Goal: Find specific page/section: Find specific page/section

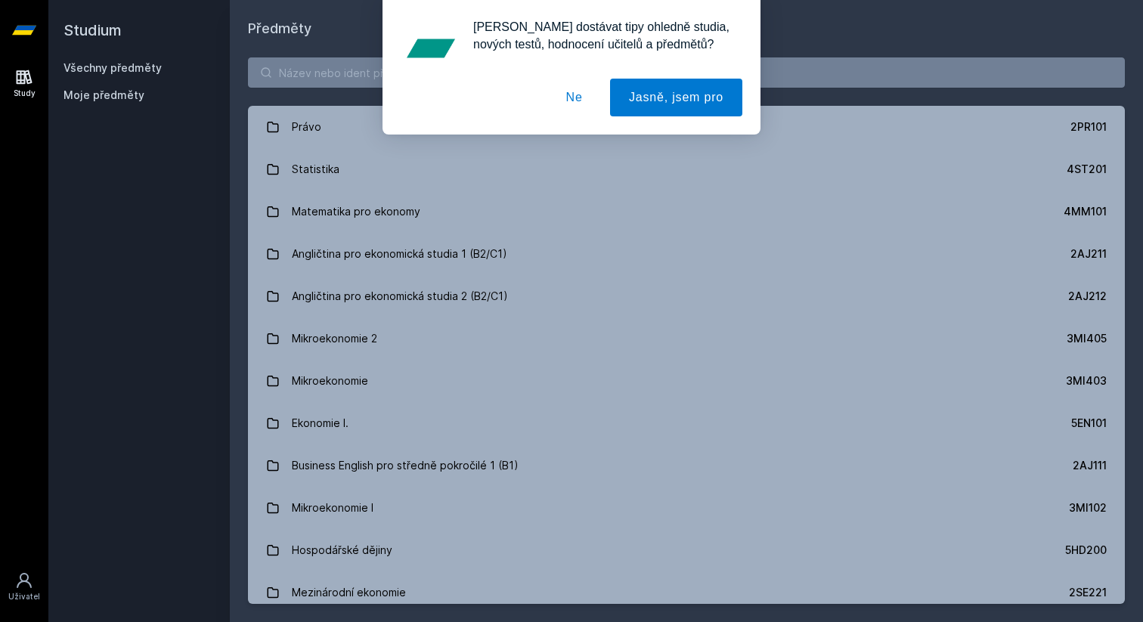
click at [344, 76] on div "[PERSON_NAME] dostávat tipy ohledně studia, nových testů, hodnocení učitelů a p…" at bounding box center [571, 67] width 1143 height 135
click at [576, 94] on button "Ne" at bounding box center [574, 98] width 54 height 38
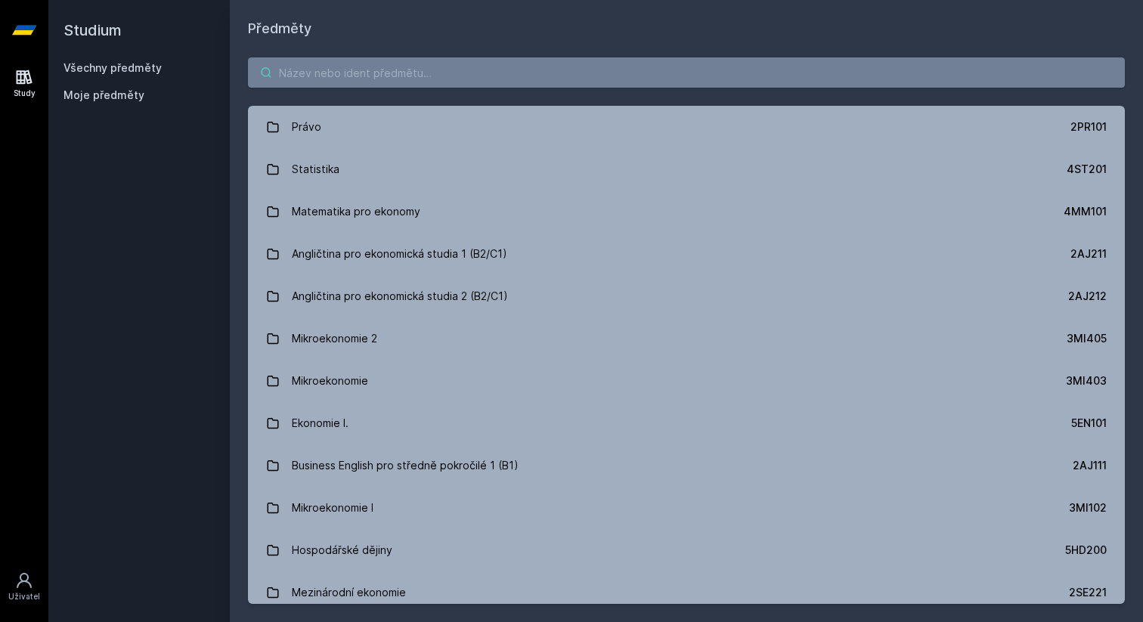
click at [427, 72] on input "search" at bounding box center [686, 72] width 877 height 30
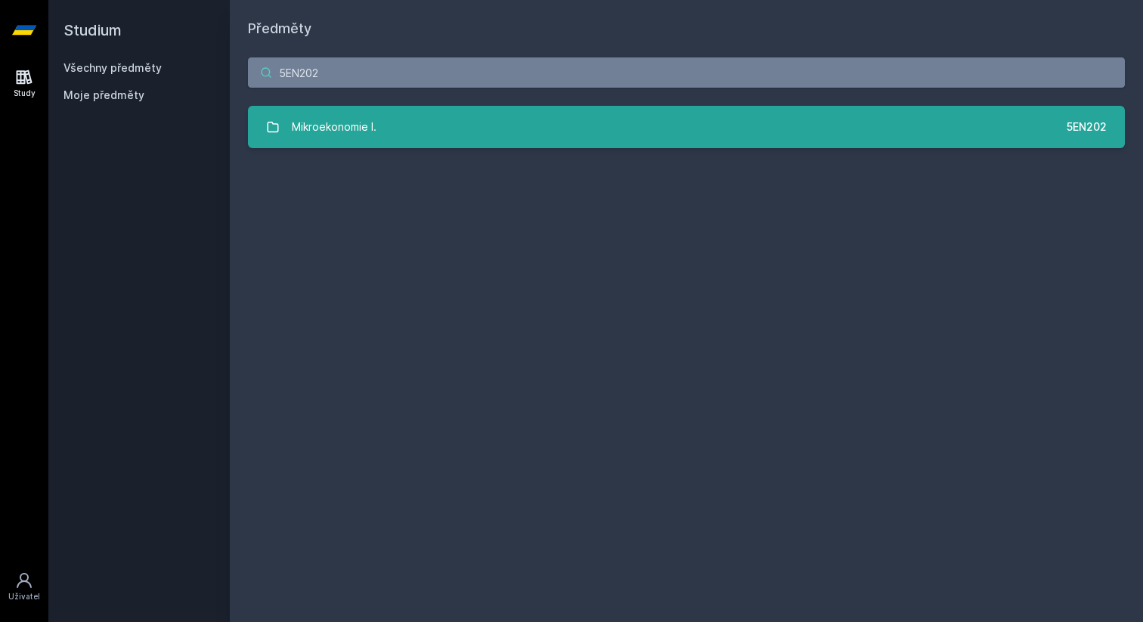
type input "5EN202"
click at [422, 126] on link "Mikroekonomie I. 5EN202" at bounding box center [686, 127] width 877 height 42
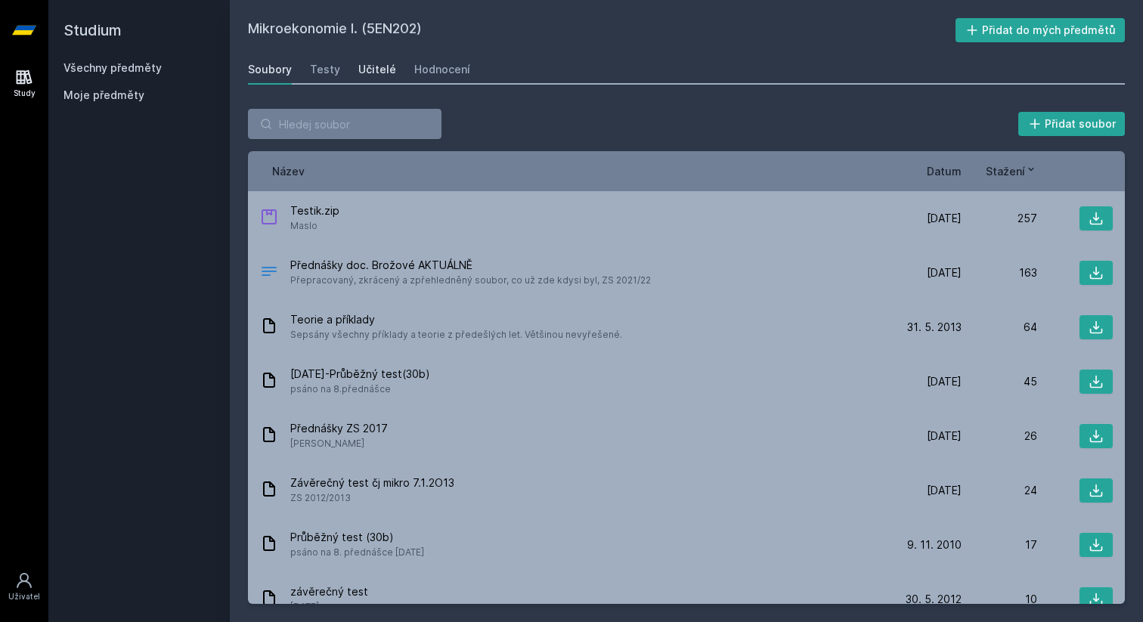
click at [375, 63] on div "Učitelé" at bounding box center [377, 69] width 38 height 15
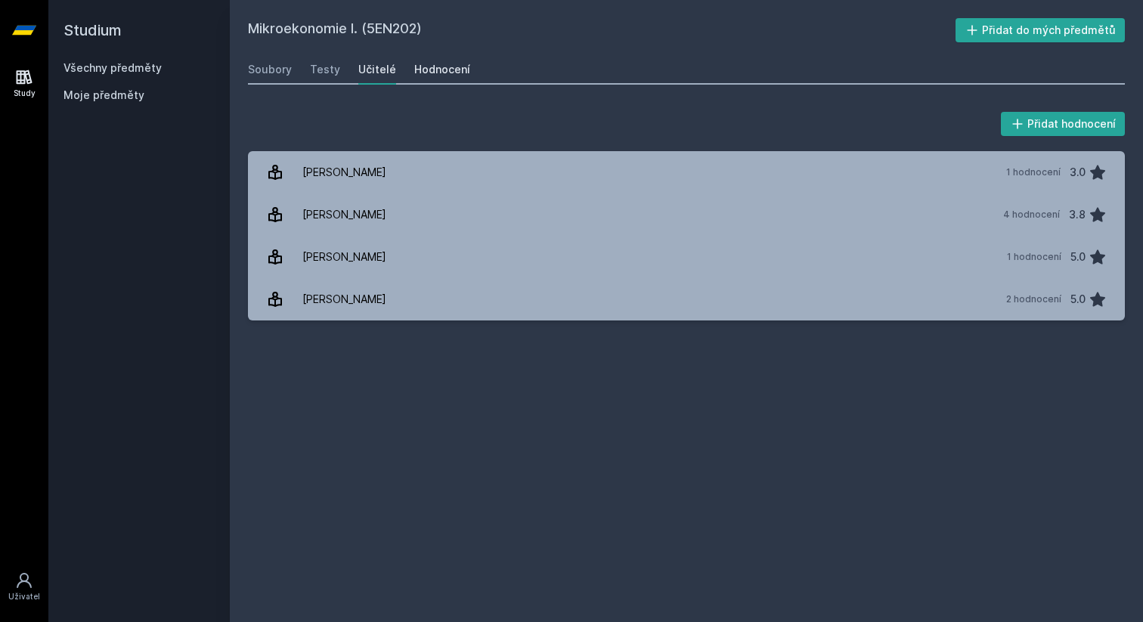
click at [425, 66] on div "Hodnocení" at bounding box center [442, 69] width 56 height 15
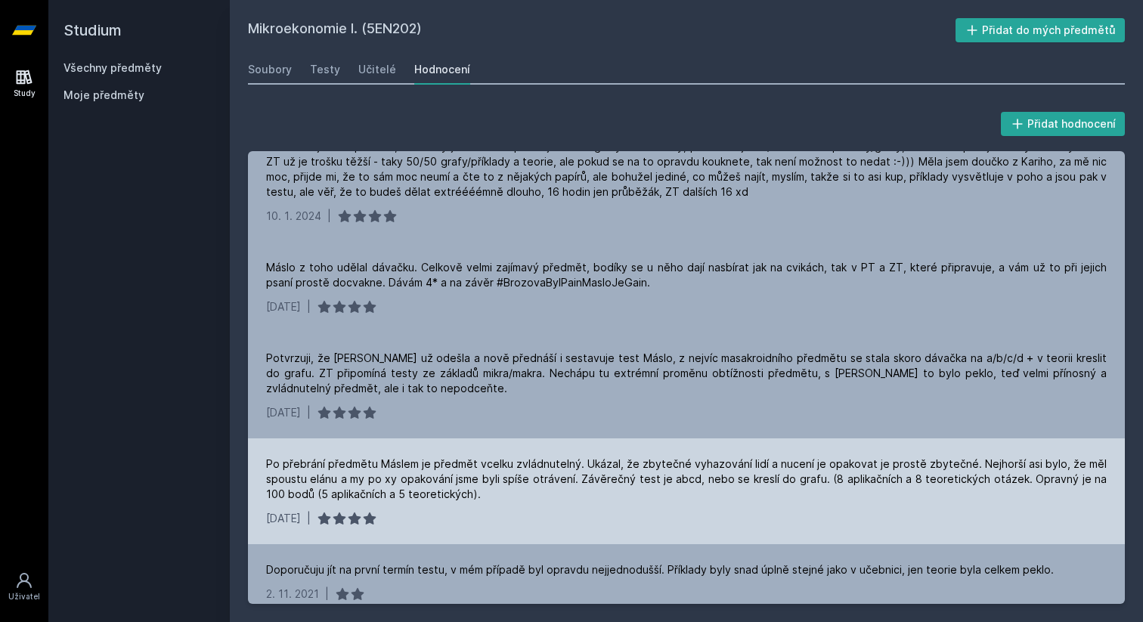
scroll to position [317, 0]
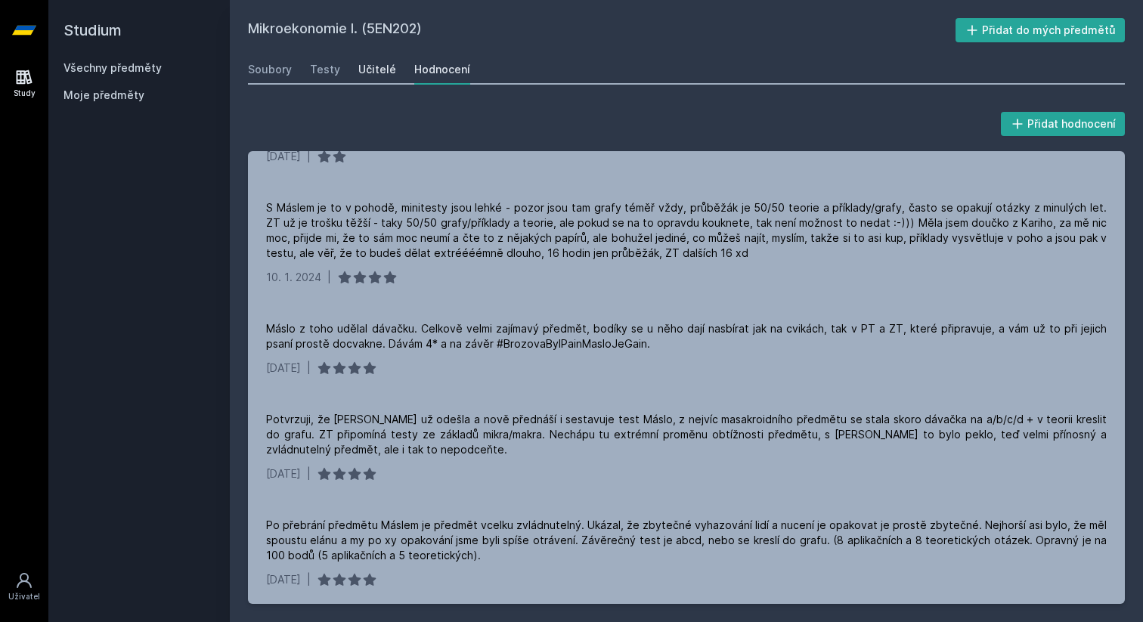
click at [373, 62] on div "Učitelé" at bounding box center [377, 69] width 38 height 15
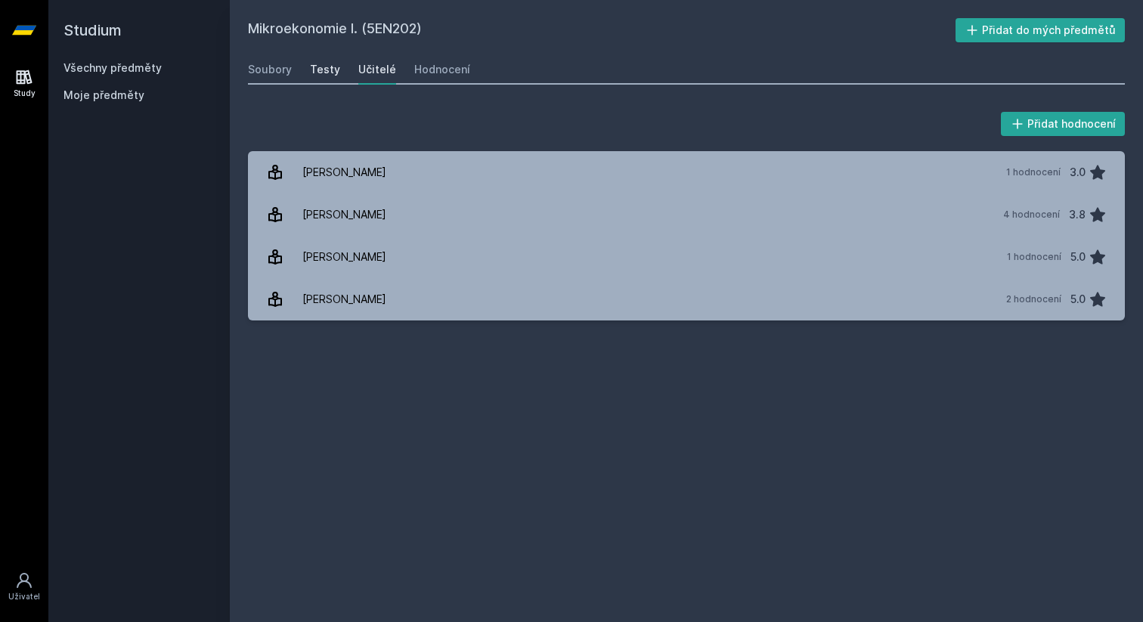
click at [320, 64] on div "Testy" at bounding box center [325, 69] width 30 height 15
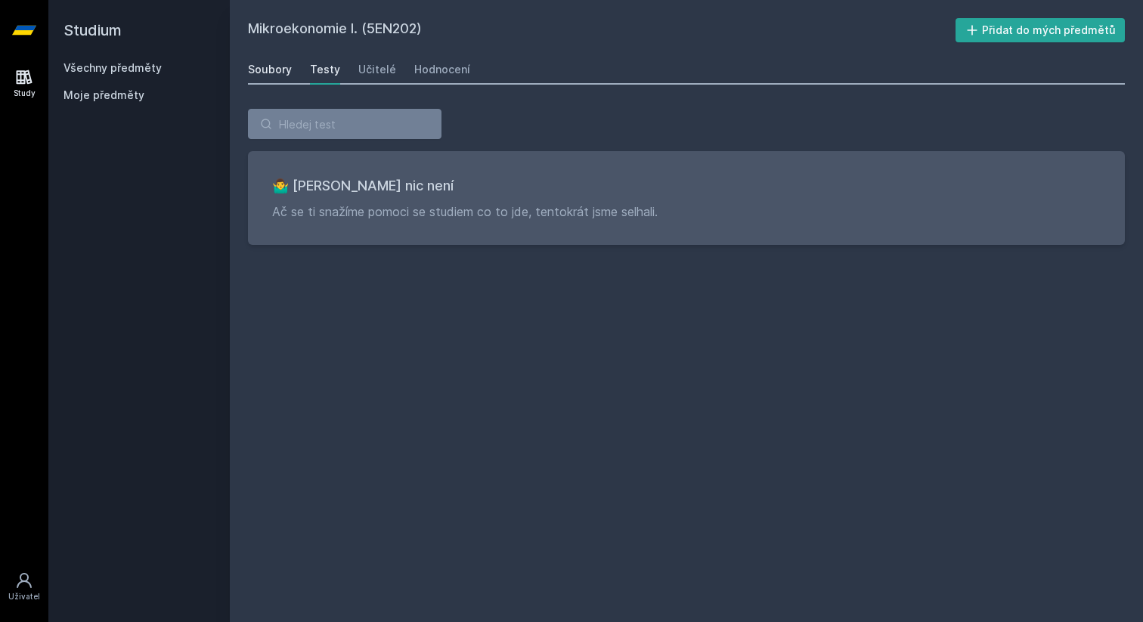
click at [279, 69] on div "Soubory" at bounding box center [270, 69] width 44 height 15
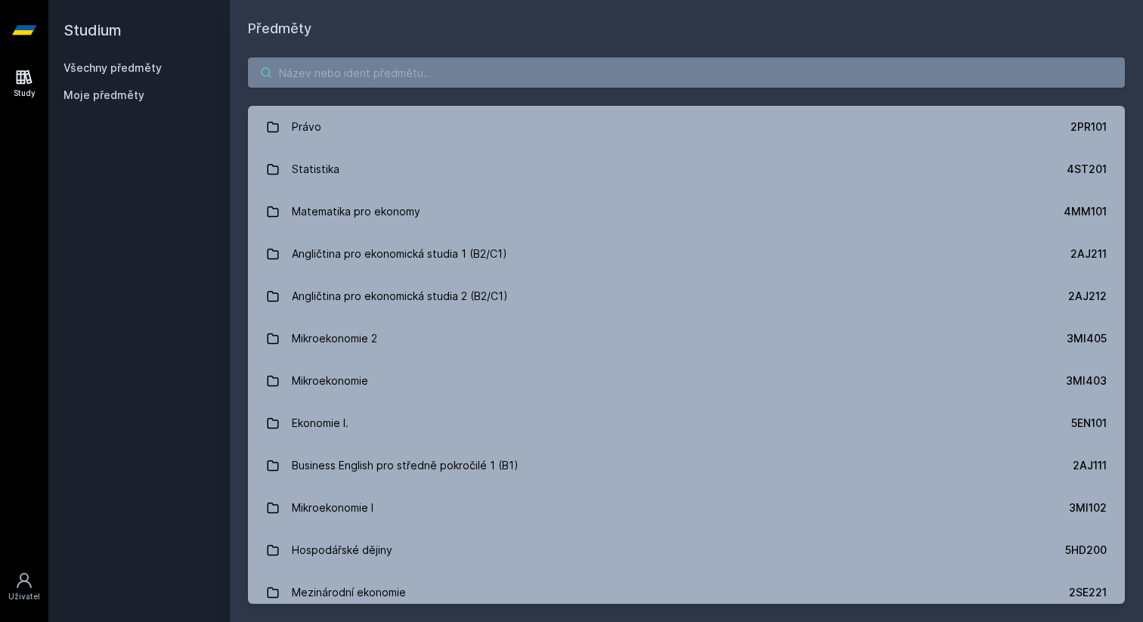
click at [349, 74] on input "search" at bounding box center [686, 72] width 877 height 30
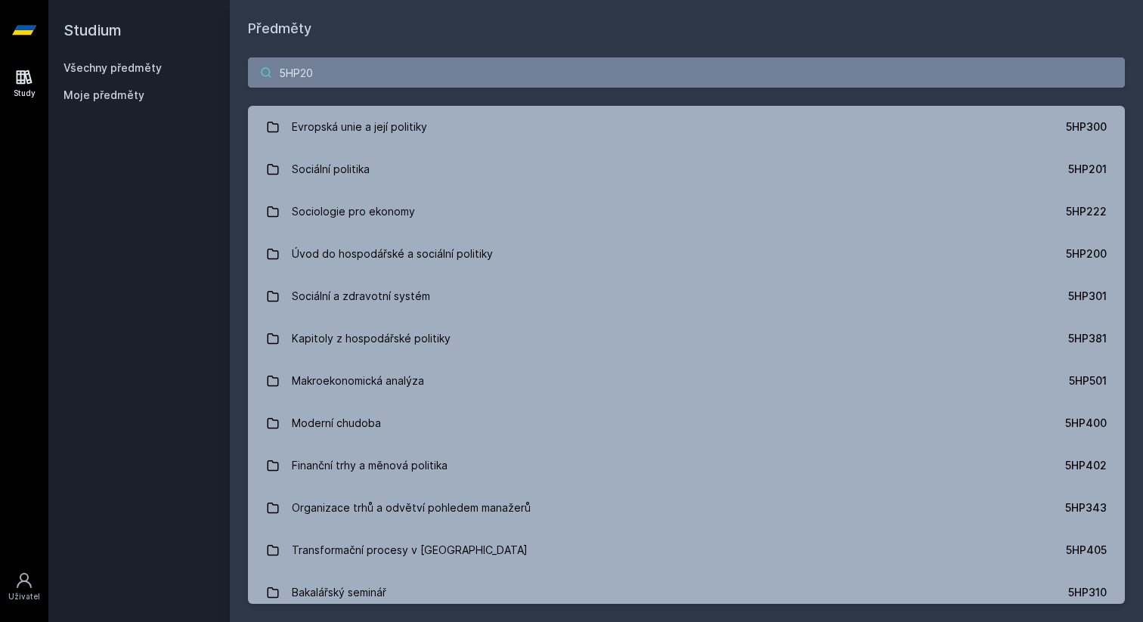
type input "5HP200"
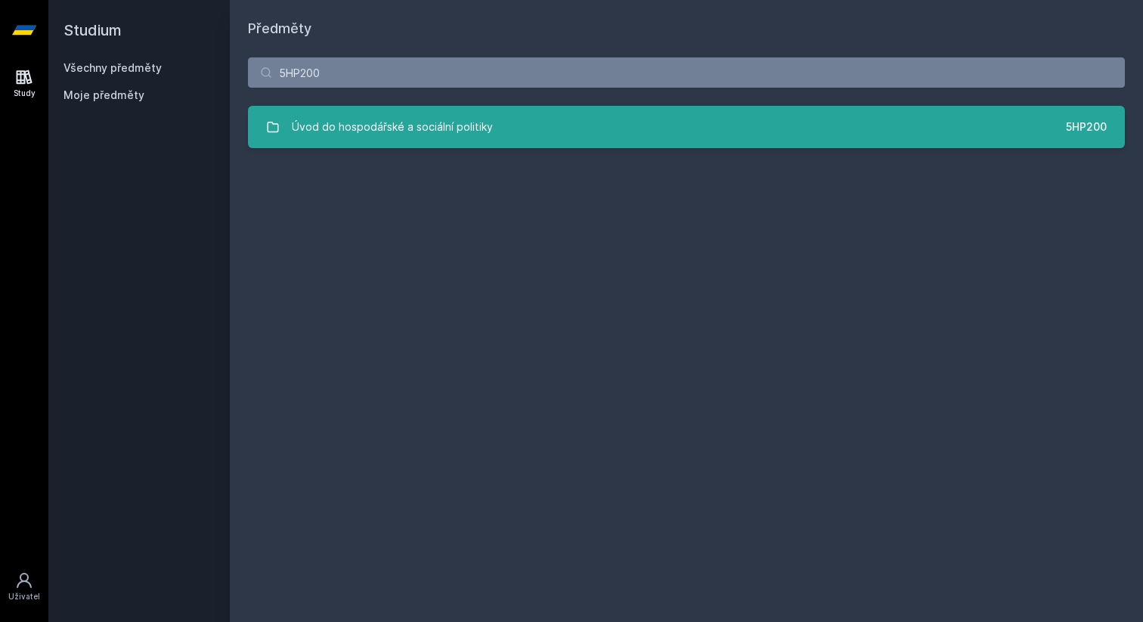
click at [408, 138] on div "Úvod do hospodářské a sociální politiky" at bounding box center [392, 127] width 201 height 30
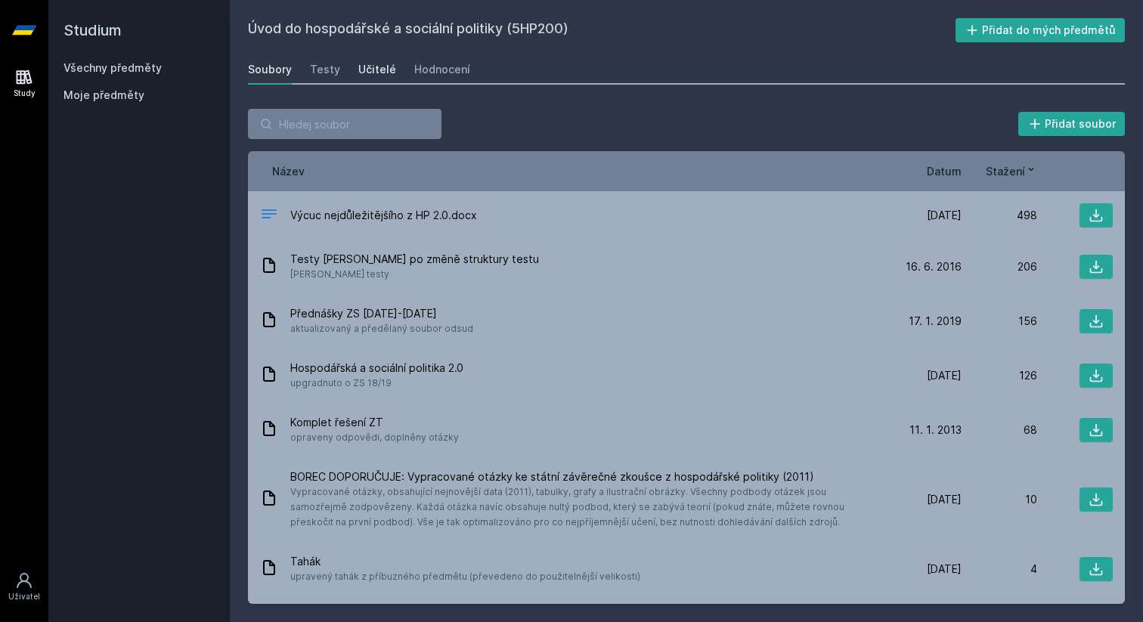
click at [385, 64] on div "Učitelé" at bounding box center [377, 69] width 38 height 15
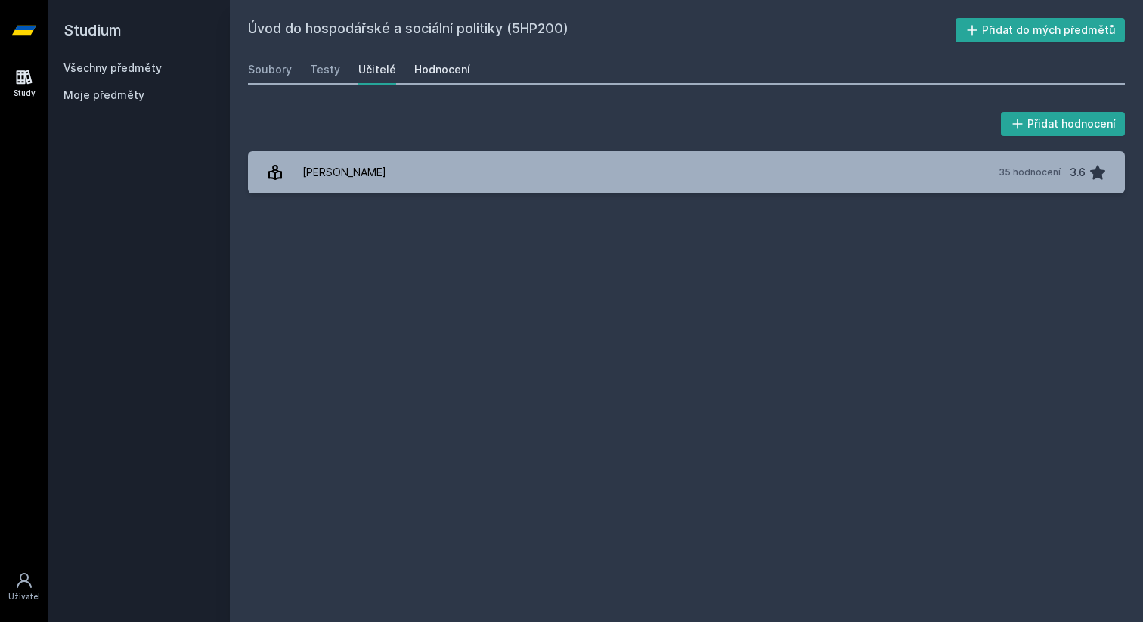
click at [431, 67] on div "Hodnocení" at bounding box center [442, 69] width 56 height 15
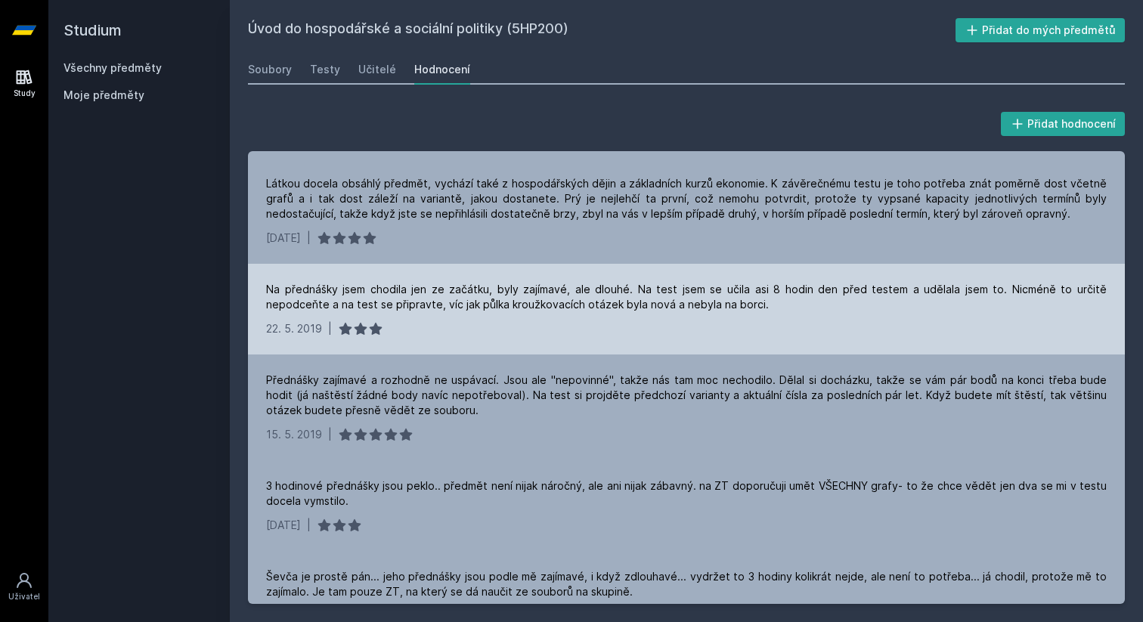
scroll to position [324, 0]
